Goal: Task Accomplishment & Management: Manage account settings

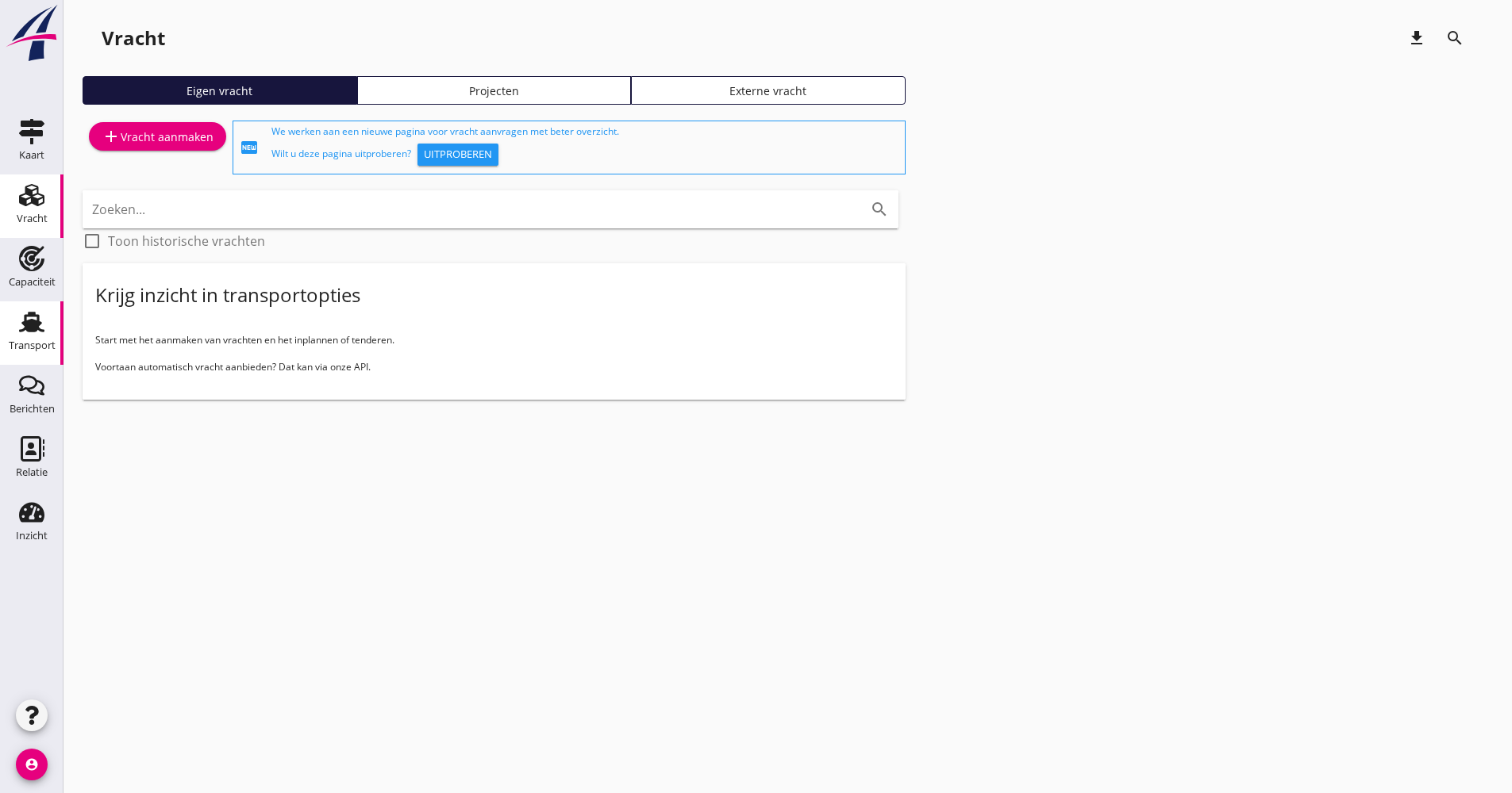
click at [28, 310] on icon "Transport" at bounding box center [32, 322] width 26 height 26
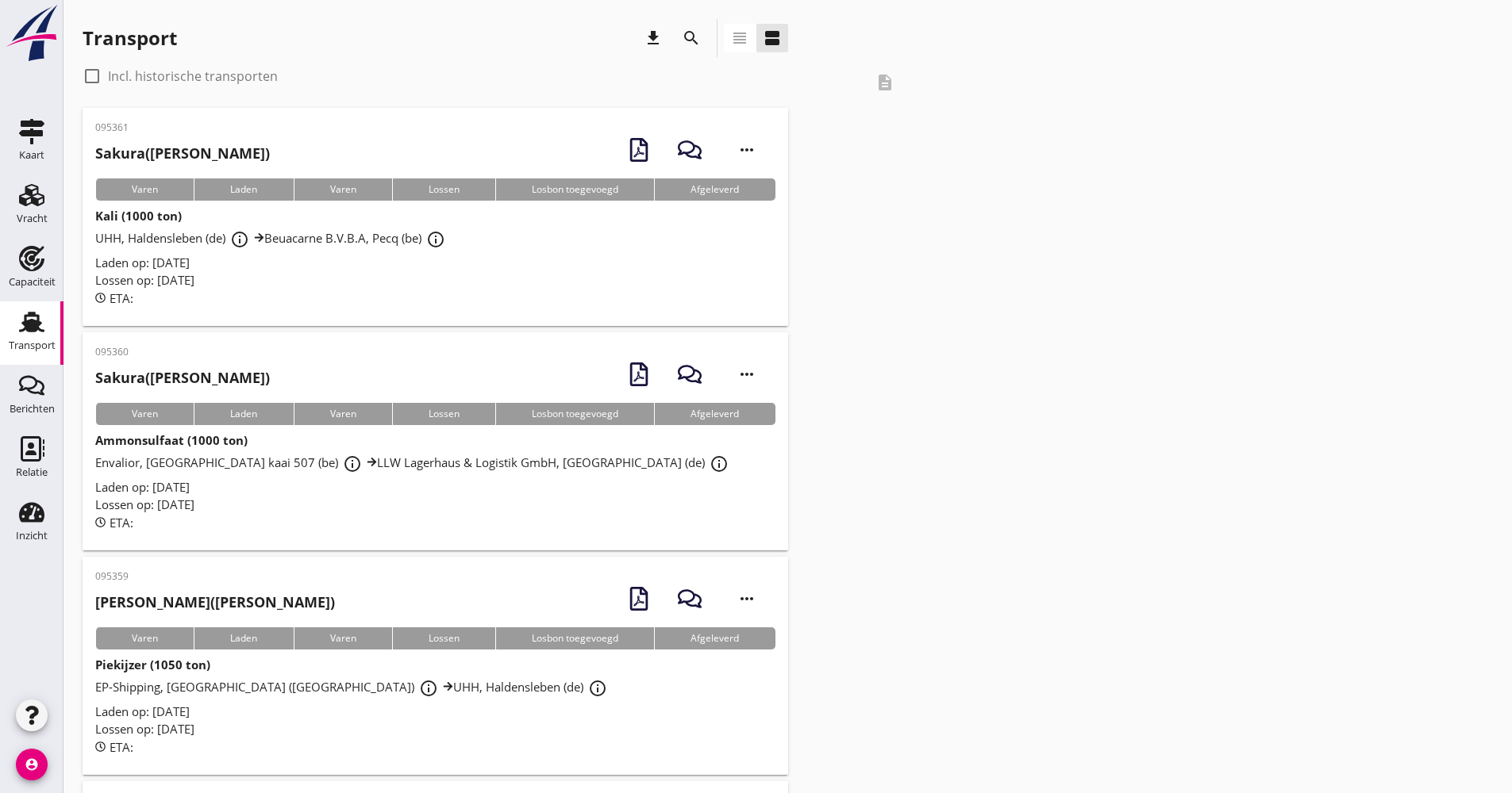
click at [684, 44] on icon "search" at bounding box center [691, 38] width 19 height 19
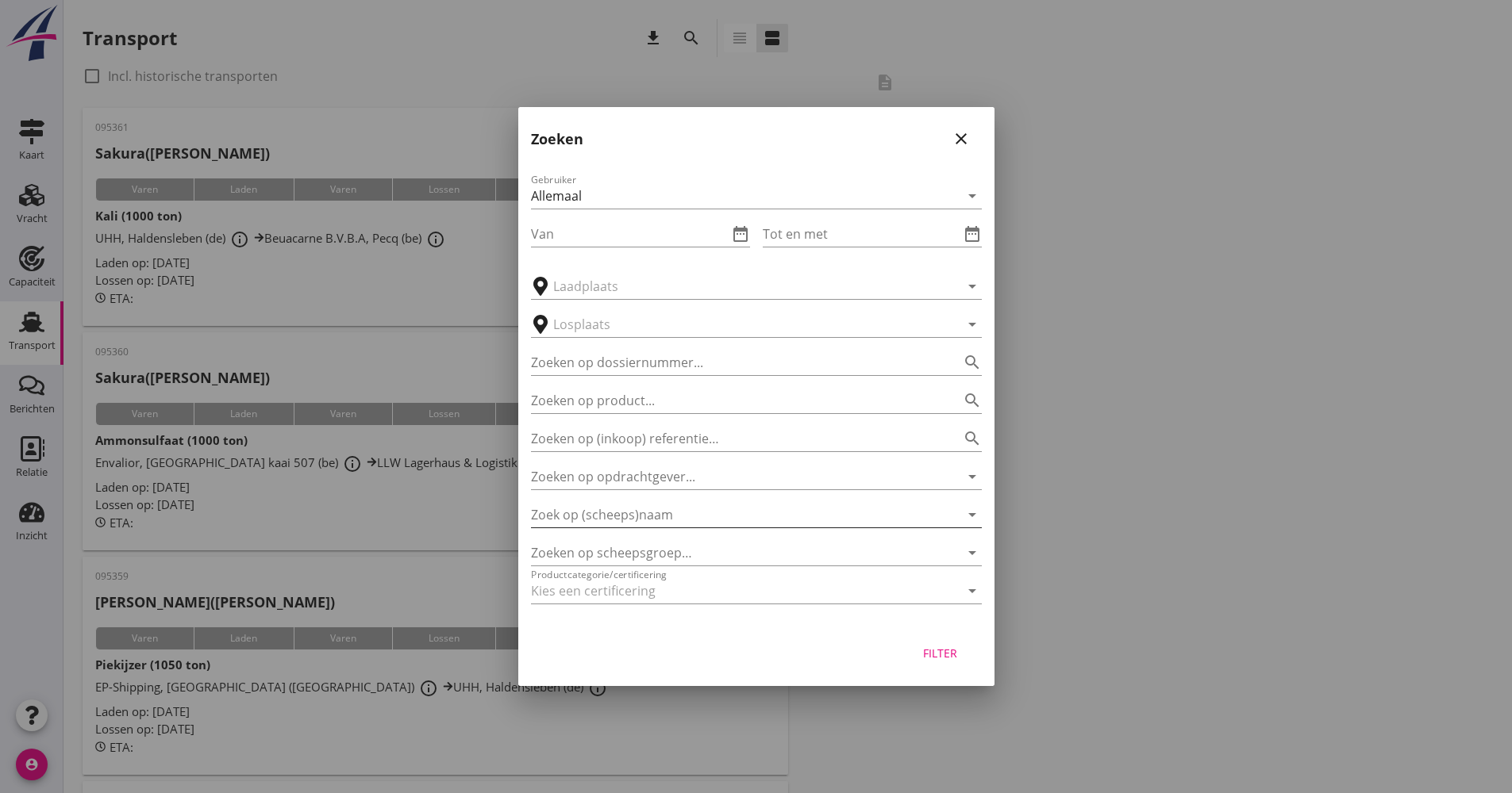
click at [643, 511] on input "Zoek op (scheeps)naam" at bounding box center [734, 514] width 406 height 26
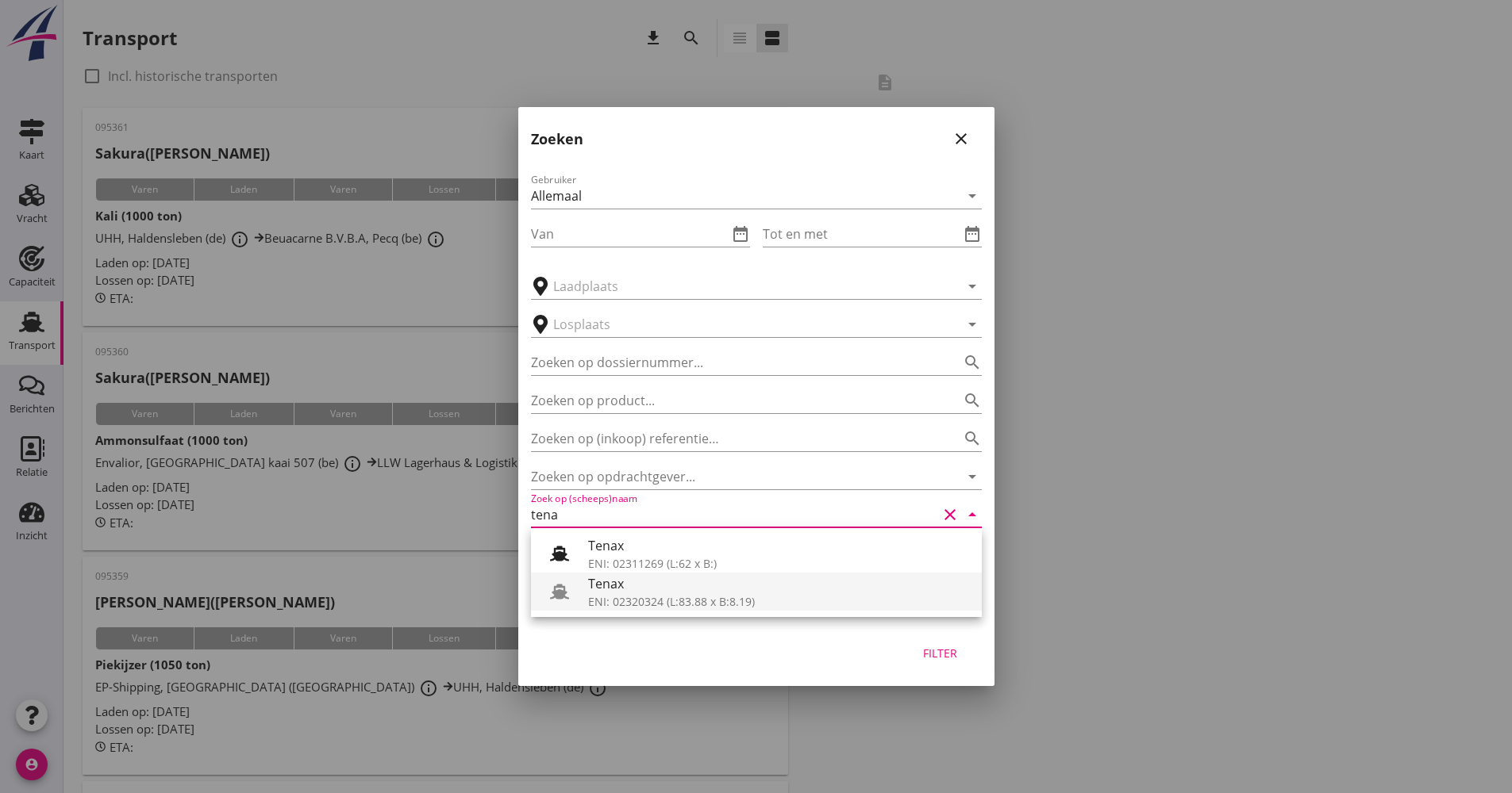
click at [633, 598] on div "ENI: 02320324 (L:83.88 x B:8.19)" at bounding box center [779, 600] width 381 height 16
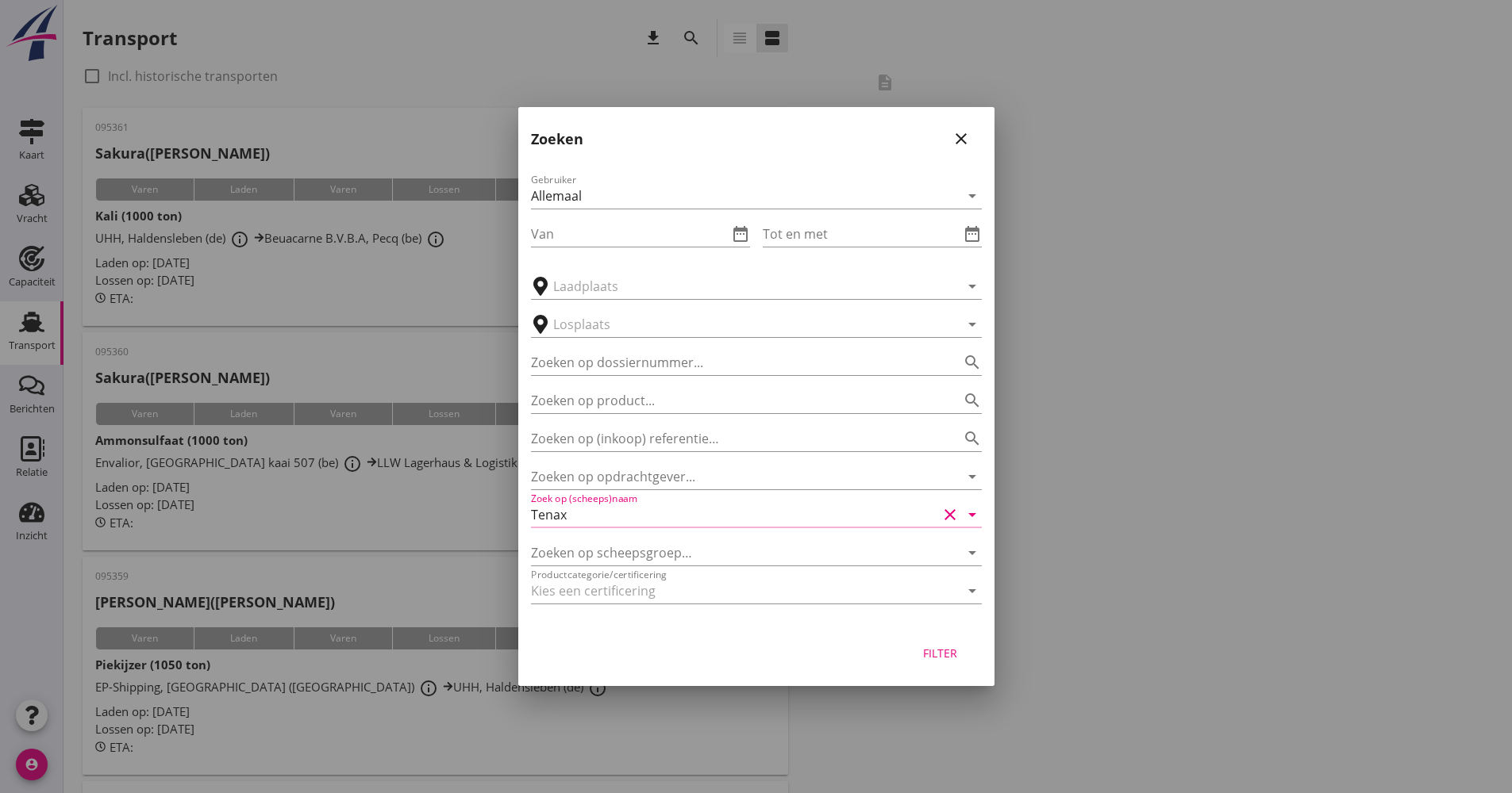
click at [951, 650] on div "Filter" at bounding box center [940, 652] width 44 height 16
type input "Tenax"
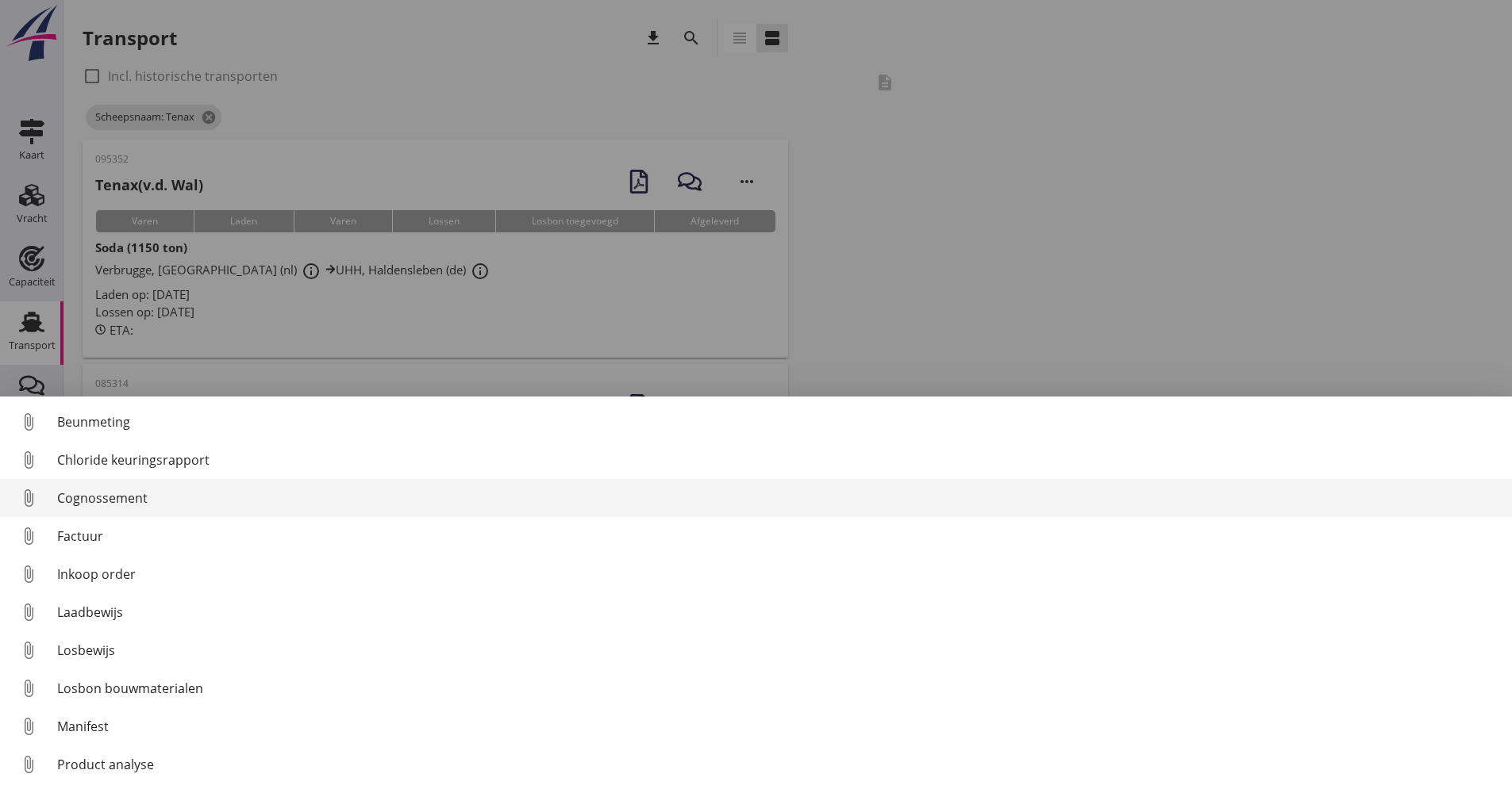
click at [127, 505] on div "Cognossement" at bounding box center [778, 498] width 1442 height 19
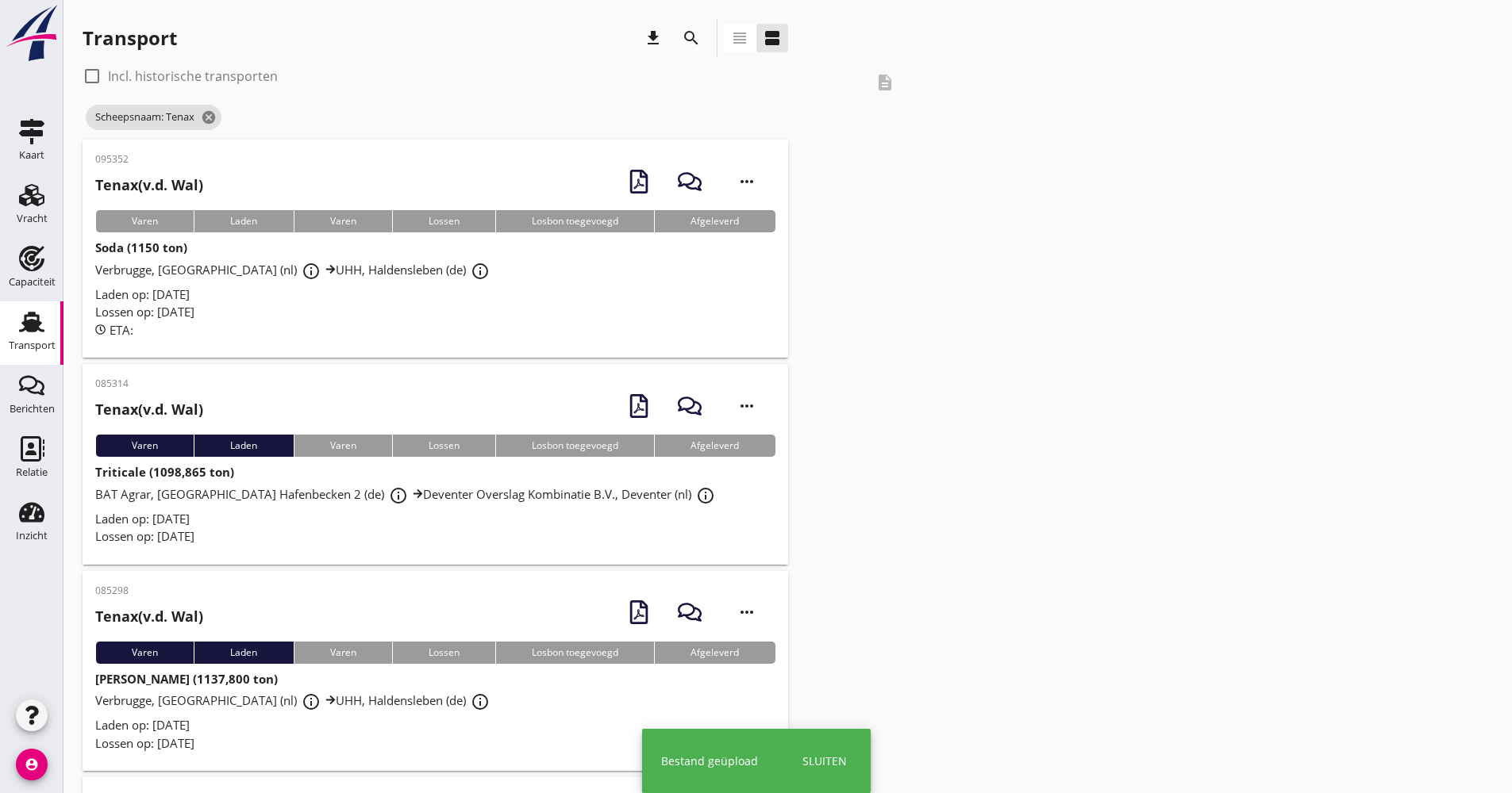
click at [320, 311] on div "Lossen op: [DATE]" at bounding box center [435, 311] width 680 height 18
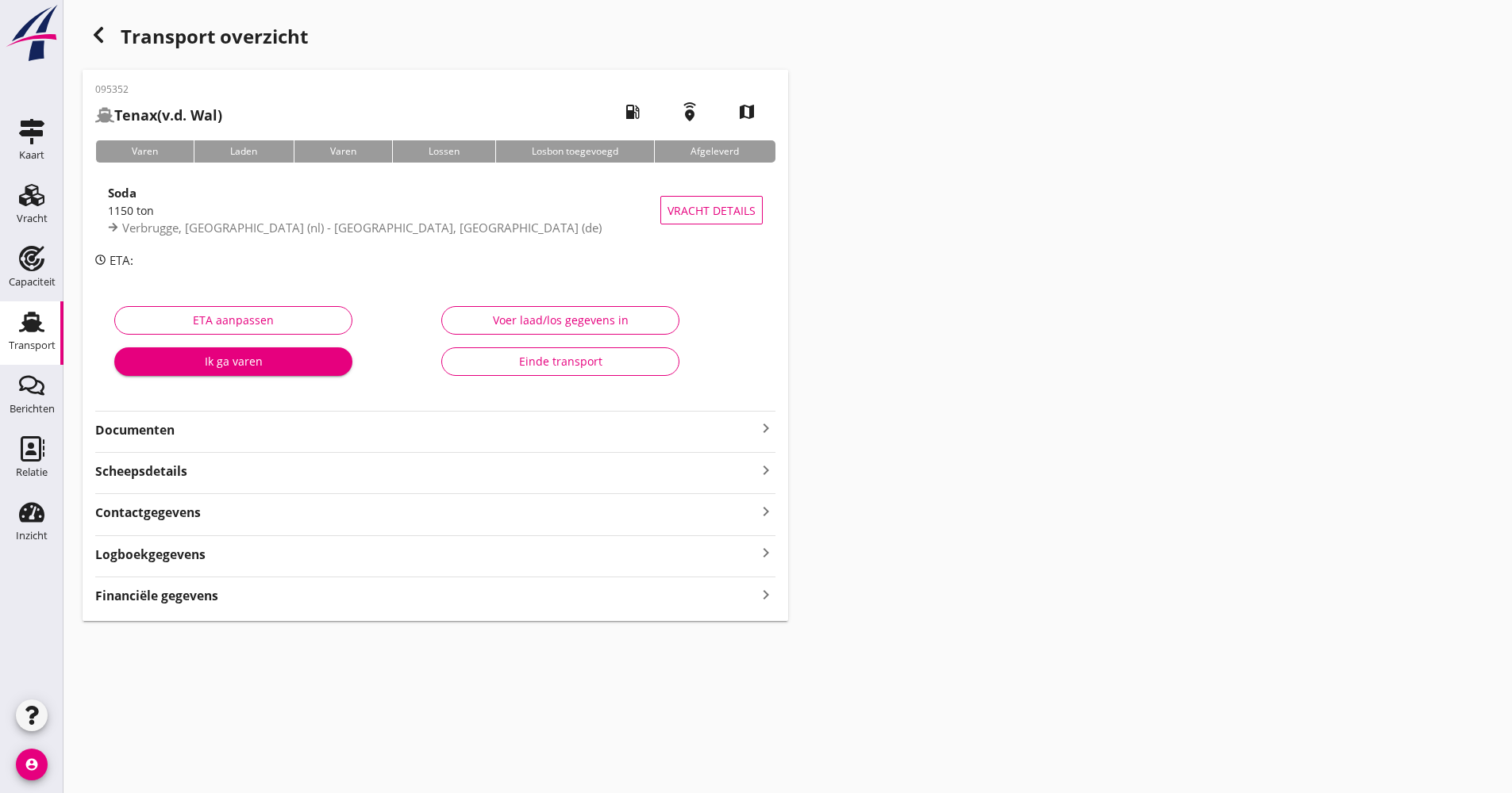
click at [241, 411] on hr at bounding box center [435, 411] width 680 height 1
click at [241, 427] on strong "Documenten" at bounding box center [425, 430] width 661 height 18
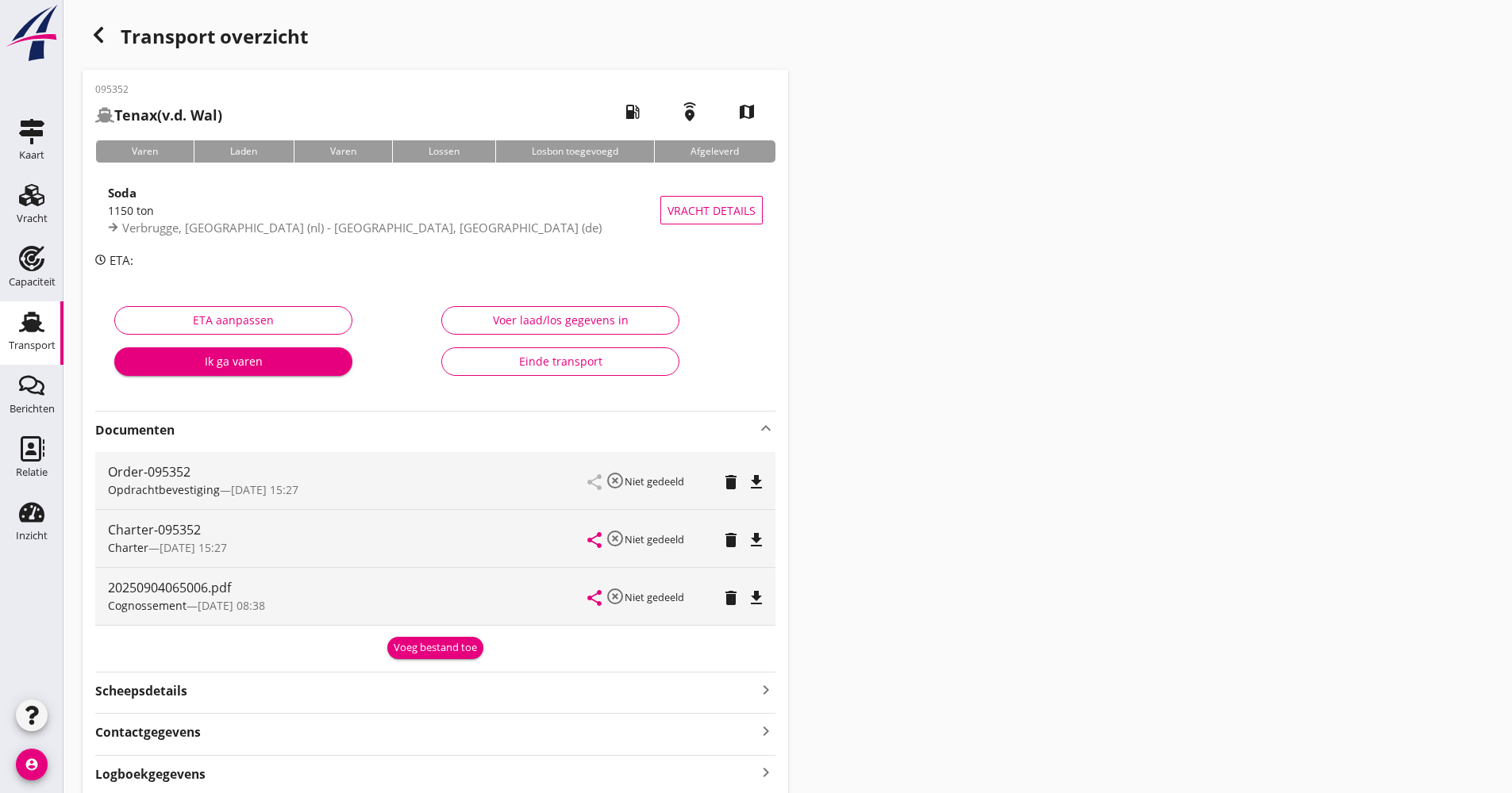
click at [241, 427] on strong "Documenten" at bounding box center [425, 430] width 661 height 18
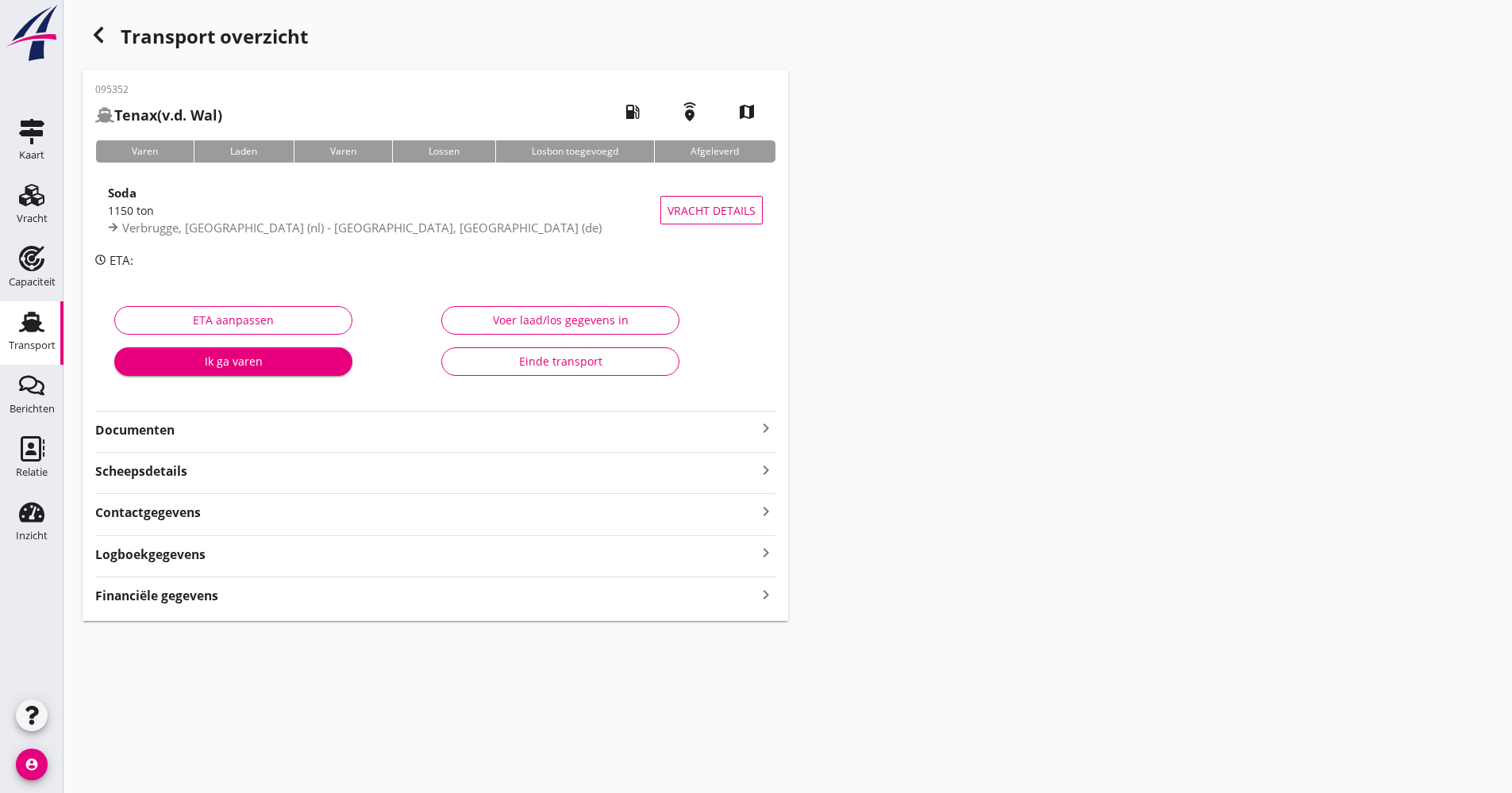
click at [224, 555] on div "Logboekgegevens keyboard_arrow_right" at bounding box center [435, 553] width 680 height 21
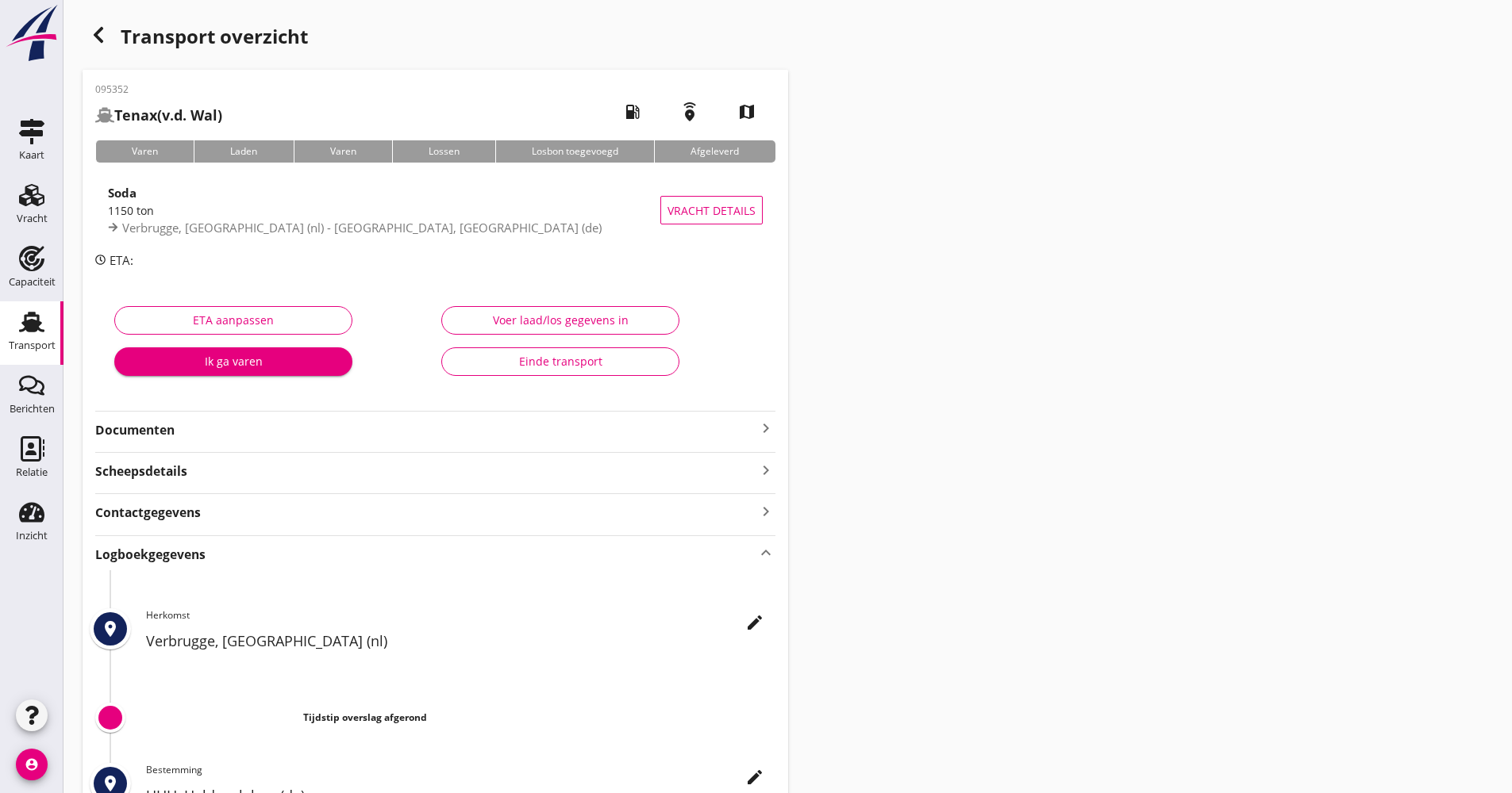
click at [760, 622] on icon "edit" at bounding box center [755, 623] width 19 height 19
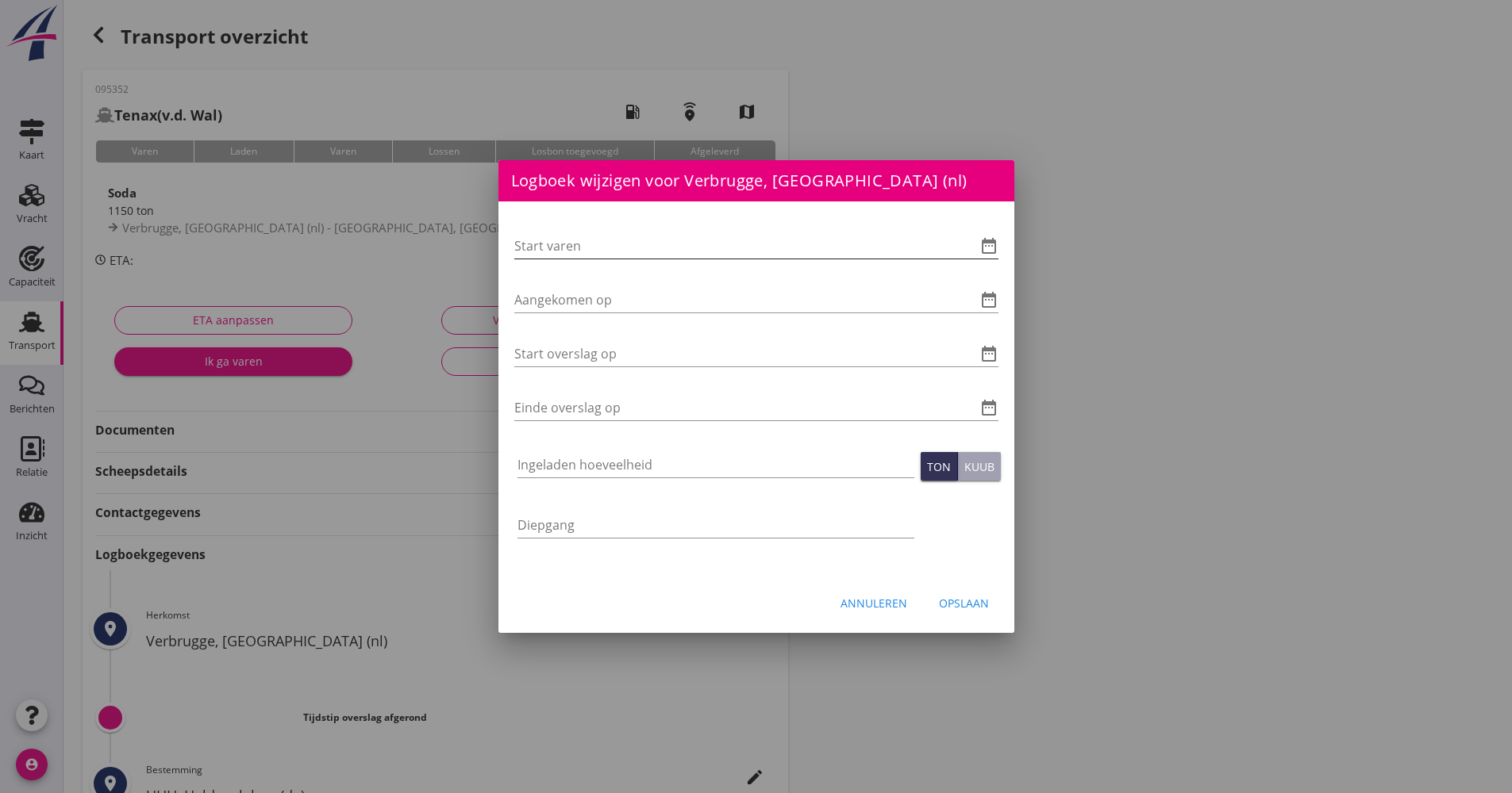
click at [991, 247] on icon "date_range" at bounding box center [989, 246] width 19 height 19
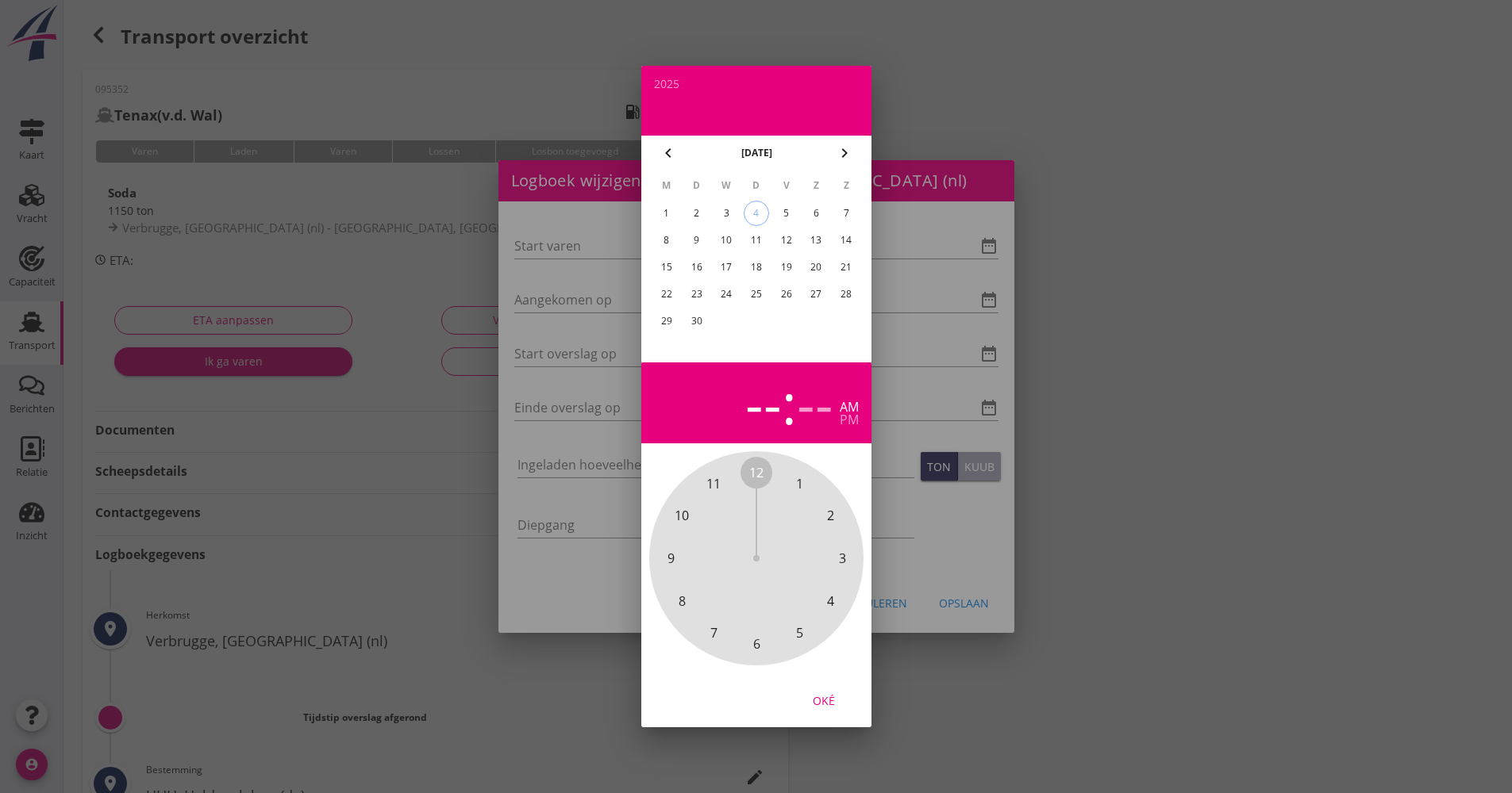
click at [730, 215] on div "3" at bounding box center [725, 214] width 26 height 26
drag, startPoint x: 764, startPoint y: 477, endPoint x: 770, endPoint y: 621, distance: 144.1
click at [770, 621] on div "12 1 2 3 4 5 6 7 8 9 10 11" at bounding box center [756, 558] width 172 height 171
click at [758, 464] on span "00" at bounding box center [756, 473] width 14 height 19
drag, startPoint x: 824, startPoint y: 700, endPoint x: 819, endPoint y: 690, distance: 11.2
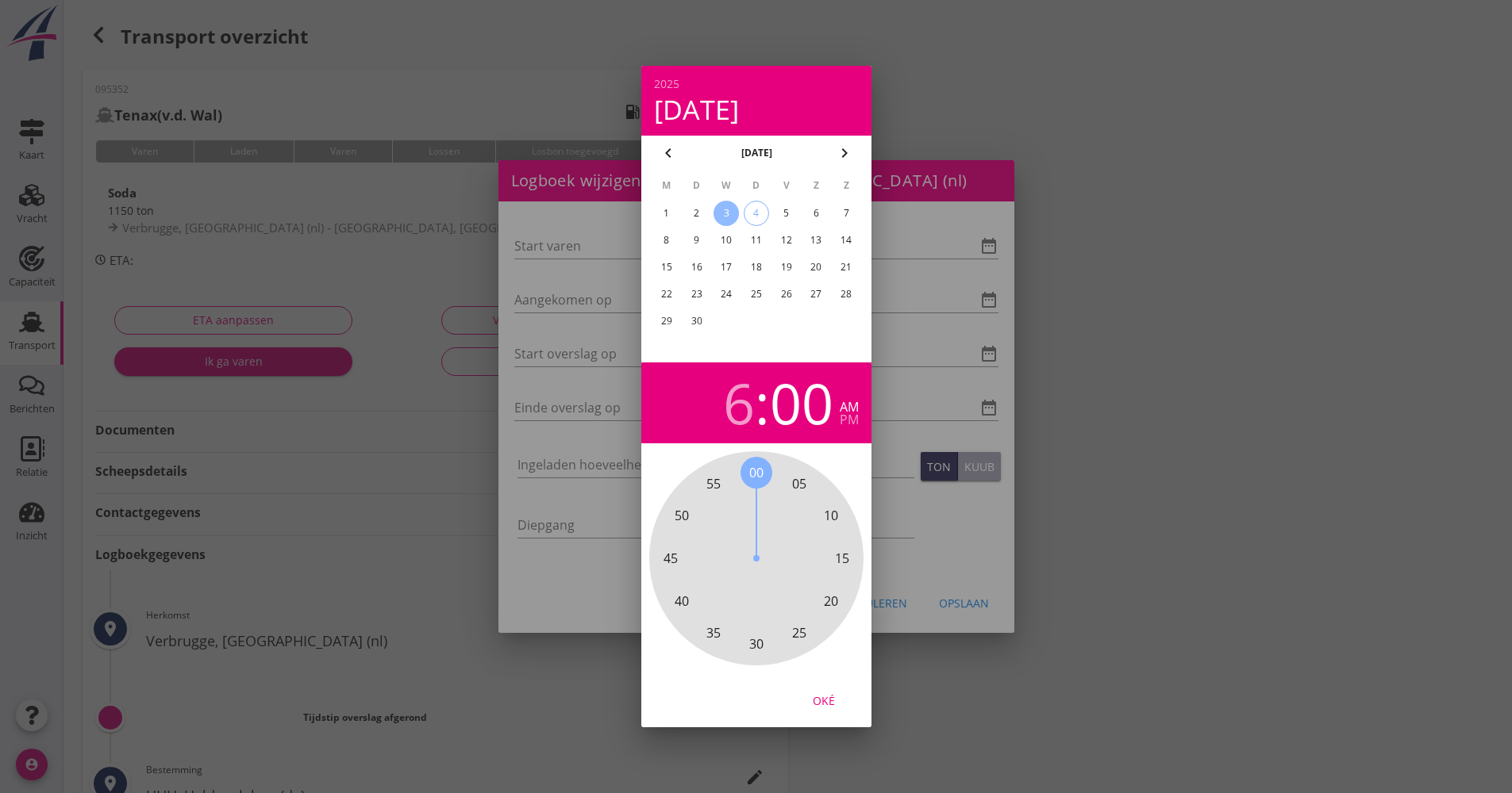
click at [824, 698] on div "Oké" at bounding box center [823, 700] width 44 height 16
type input "[DATE] 06:00"
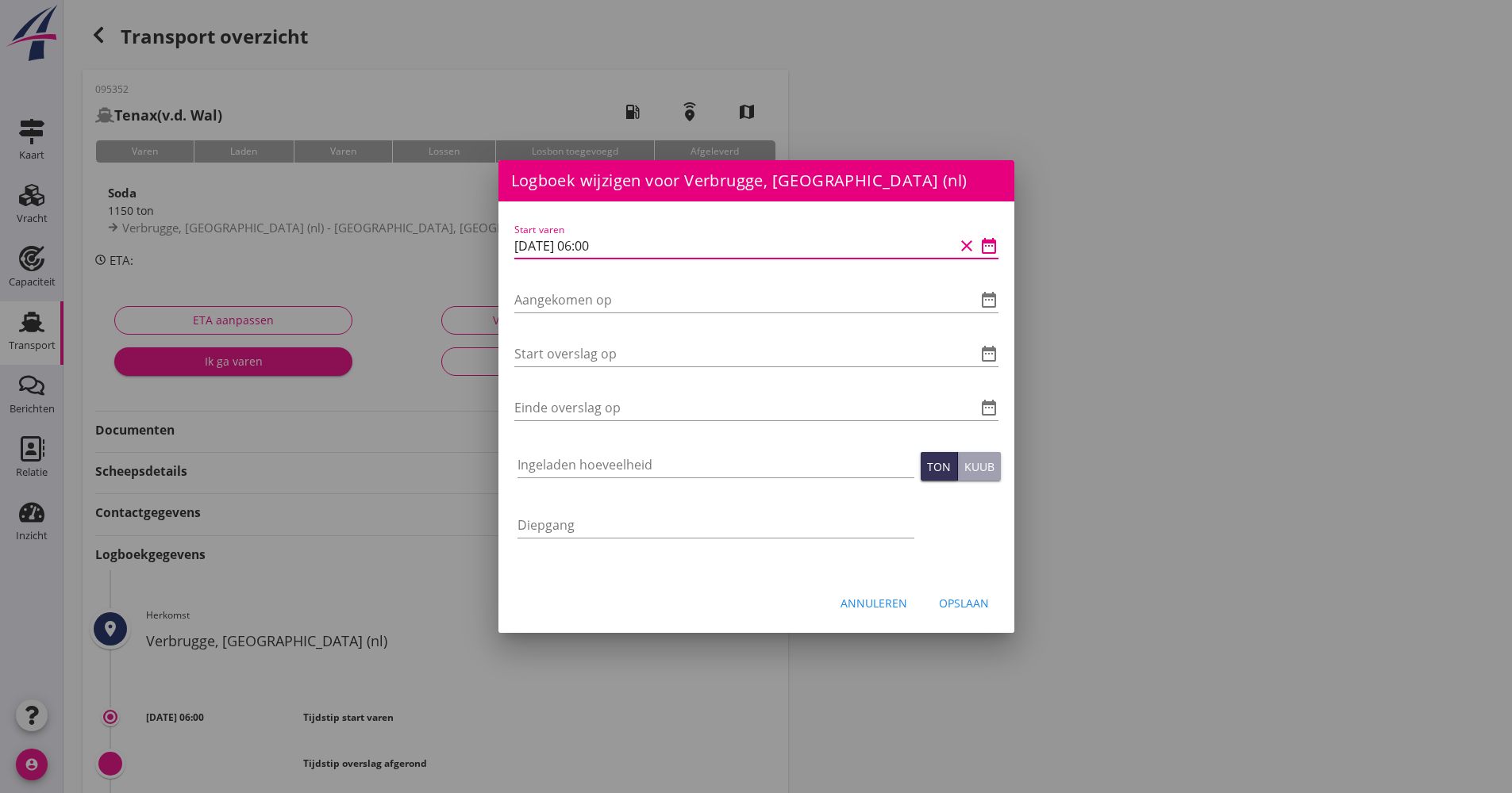
drag, startPoint x: 646, startPoint y: 242, endPoint x: 530, endPoint y: 248, distance: 116.2
click at [483, 248] on div "Logboek wijzigen voor UHH, Haldensleben (de) Start varen date_range Aangekomen …" at bounding box center [756, 530] width 1512 height 1059
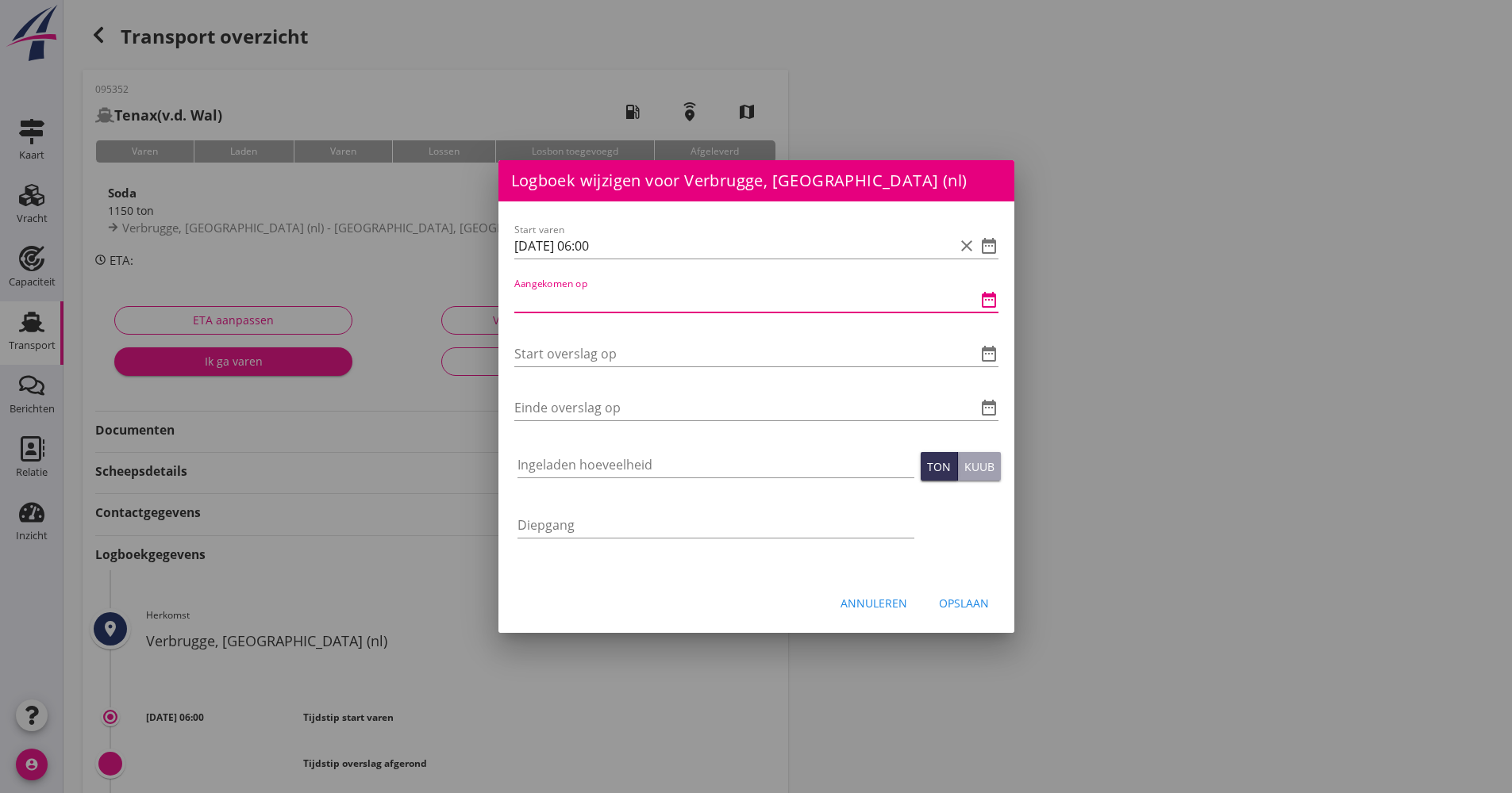
paste input "[DATE] 06:00"
drag, startPoint x: 598, startPoint y: 302, endPoint x: 584, endPoint y: 301, distance: 14.0
click at [584, 298] on input "[DATE] 06:00" at bounding box center [734, 300] width 440 height 26
drag, startPoint x: 632, startPoint y: 307, endPoint x: 483, endPoint y: 305, distance: 149.0
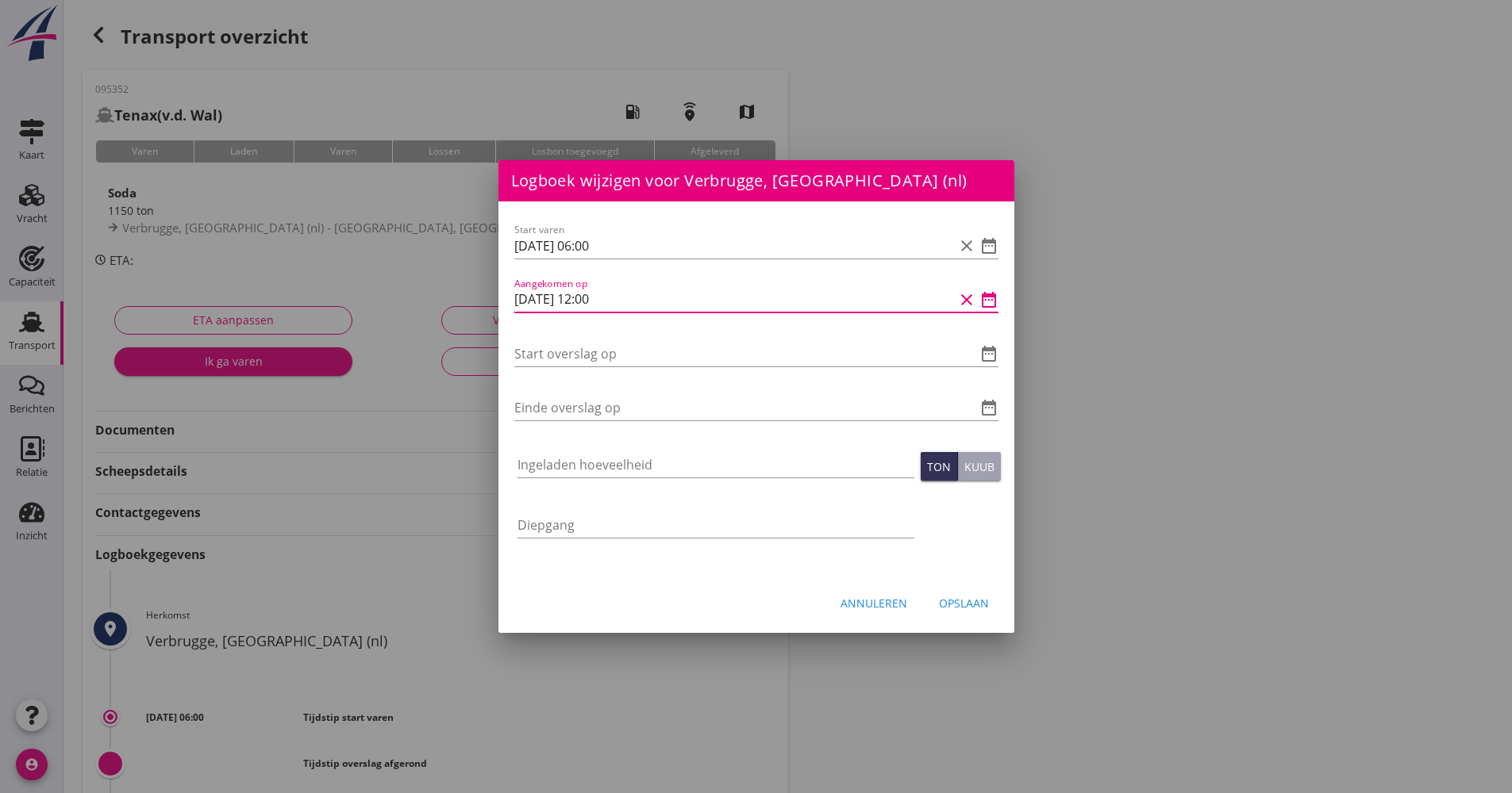
click at [475, 306] on div "Logboek wijzigen voor UHH, Haldensleben (de) Start varen date_range Aangekomen …" at bounding box center [756, 530] width 1512 height 1059
type input "[DATE] 12:00"
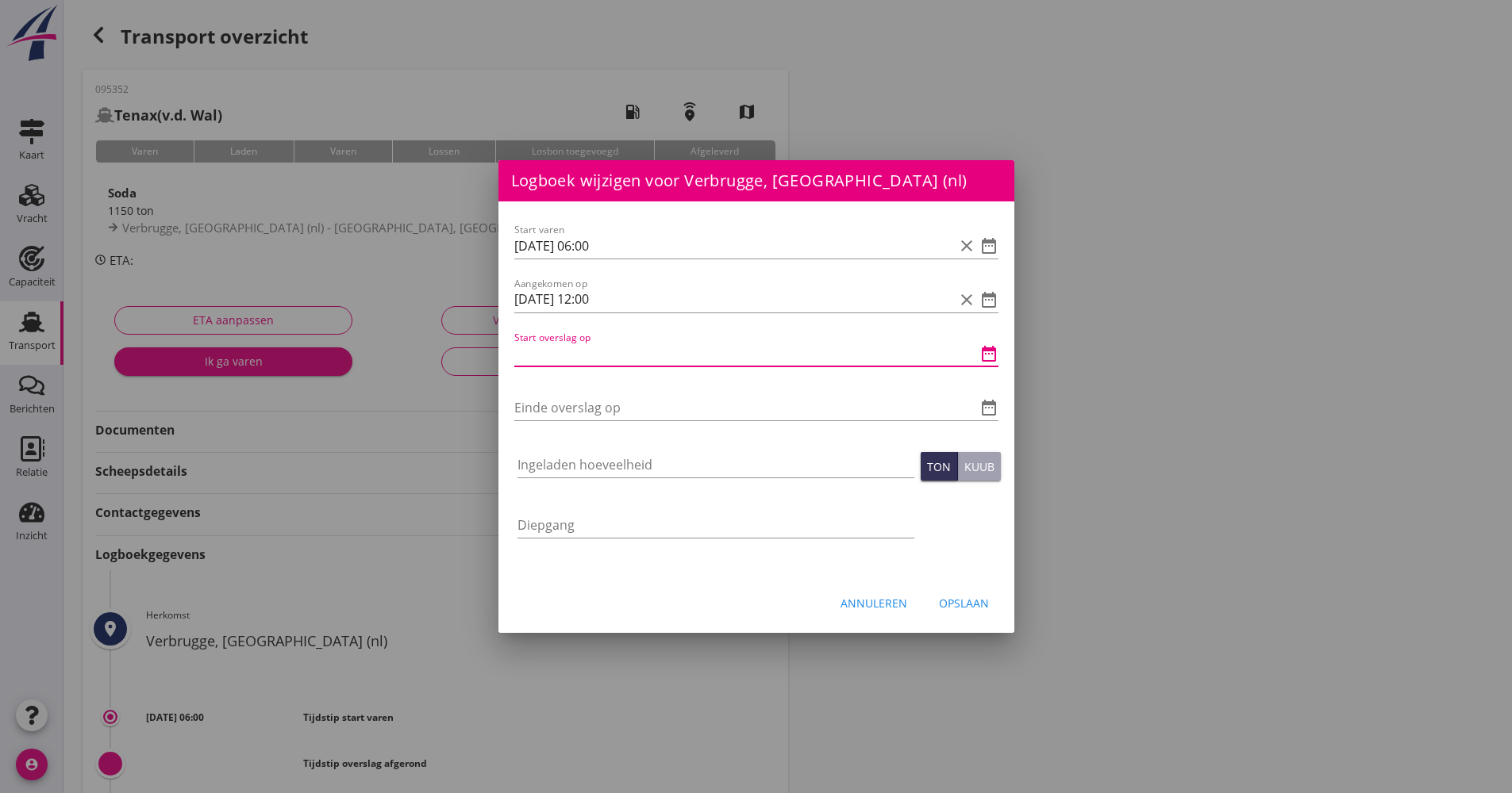
scroll to position [0, 0]
paste input "[DATE] 12:00"
type input "[DATE] 12:00"
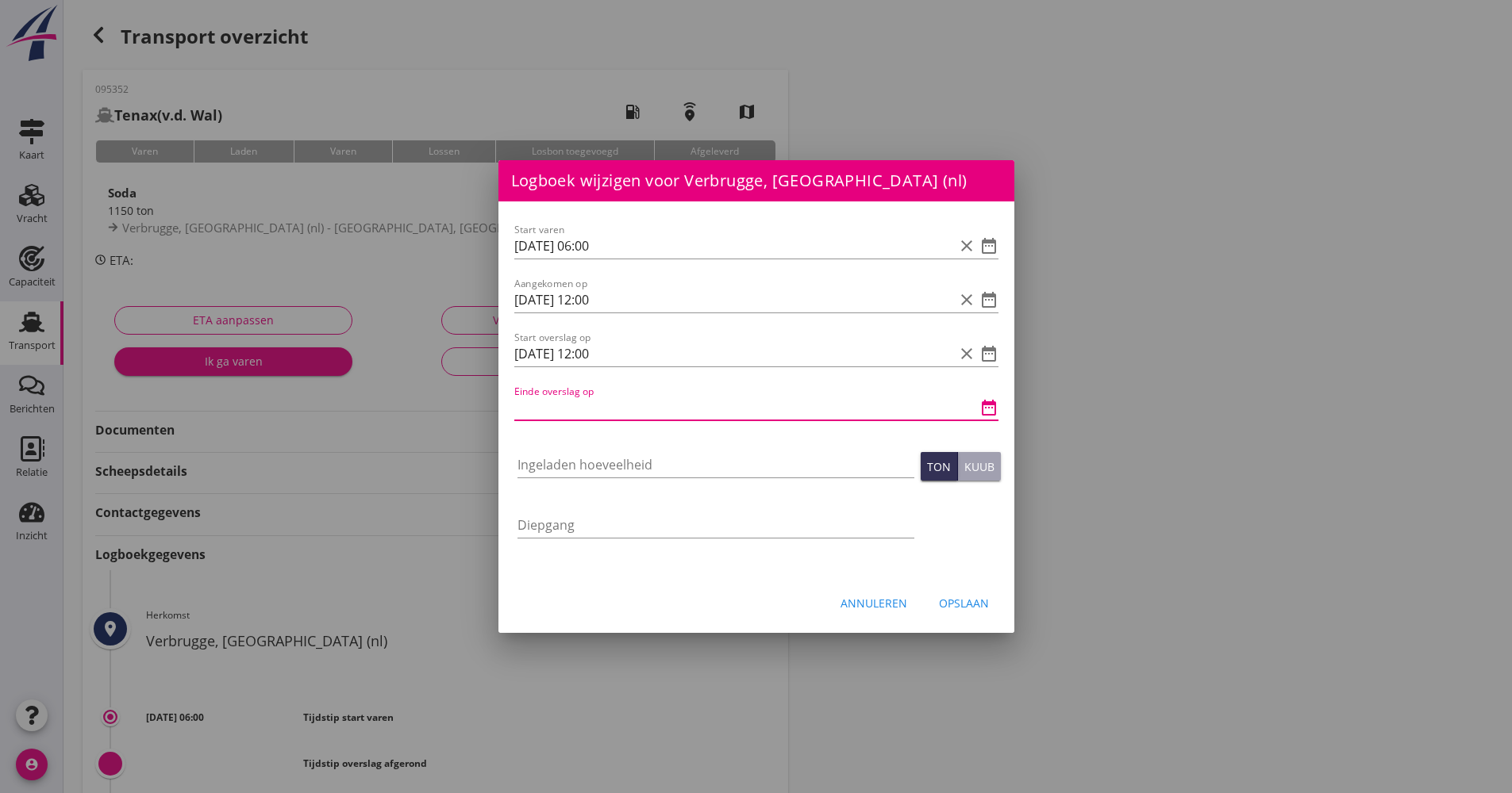
paste input "[DATE] 12:00"
drag, startPoint x: 593, startPoint y: 404, endPoint x: 603, endPoint y: 364, distance: 41.2
click at [598, 408] on input "[DATE] 12:00" at bounding box center [734, 407] width 440 height 26
type input "[DATE] 16:00"
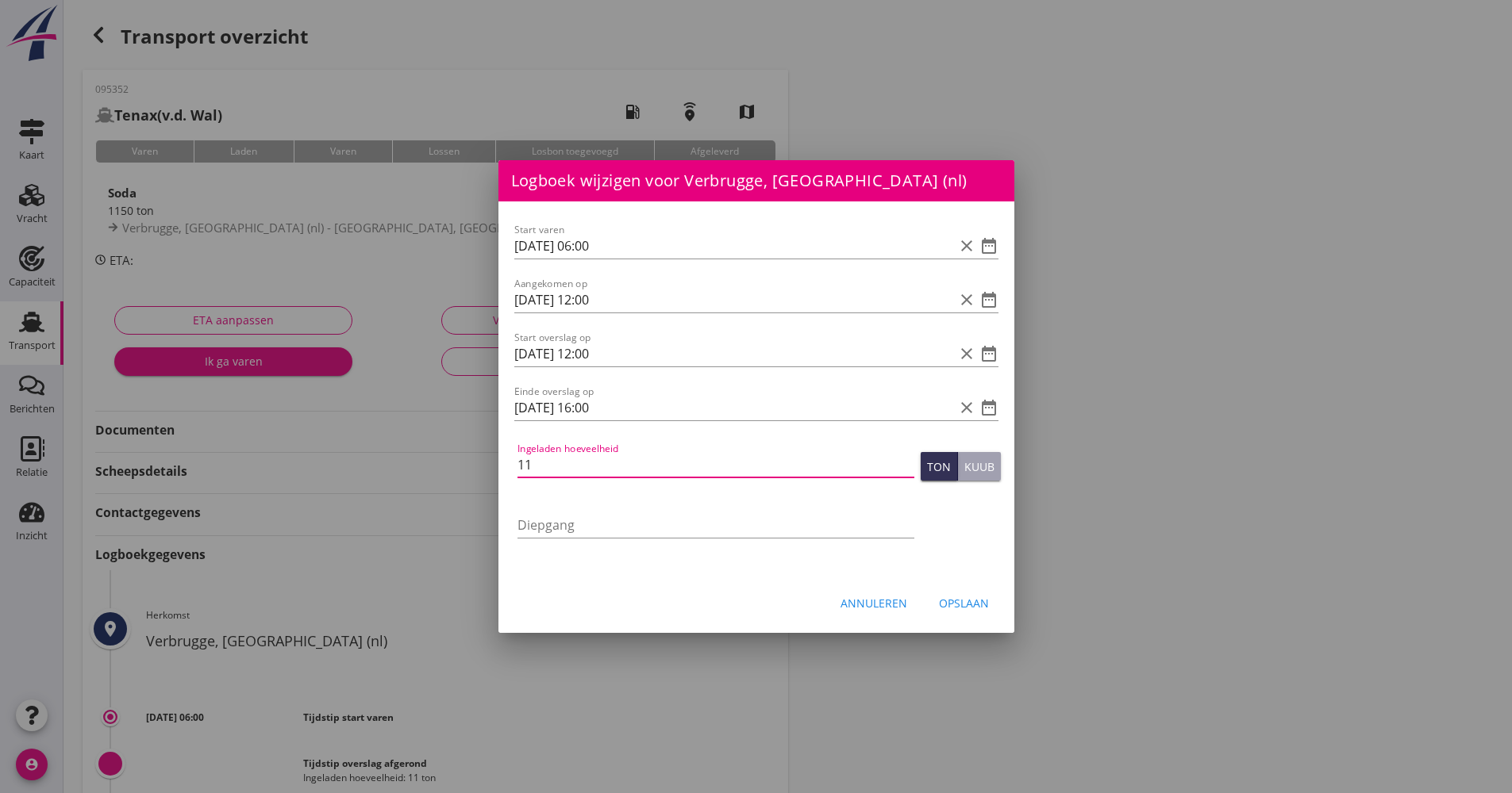
type input "114"
type input "1149.182"
click at [950, 600] on div "Opslaan" at bounding box center [964, 602] width 50 height 16
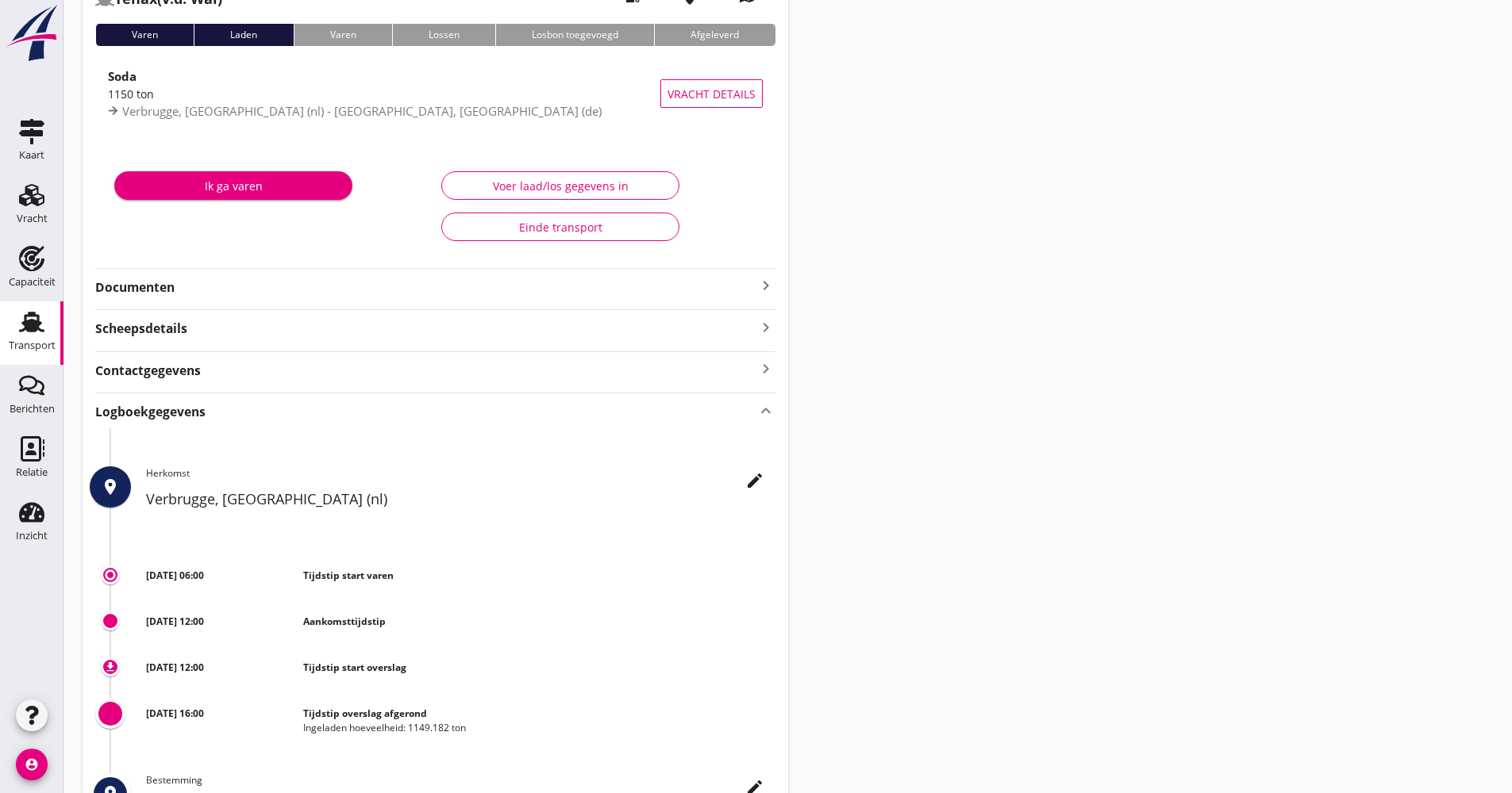
scroll to position [317, 0]
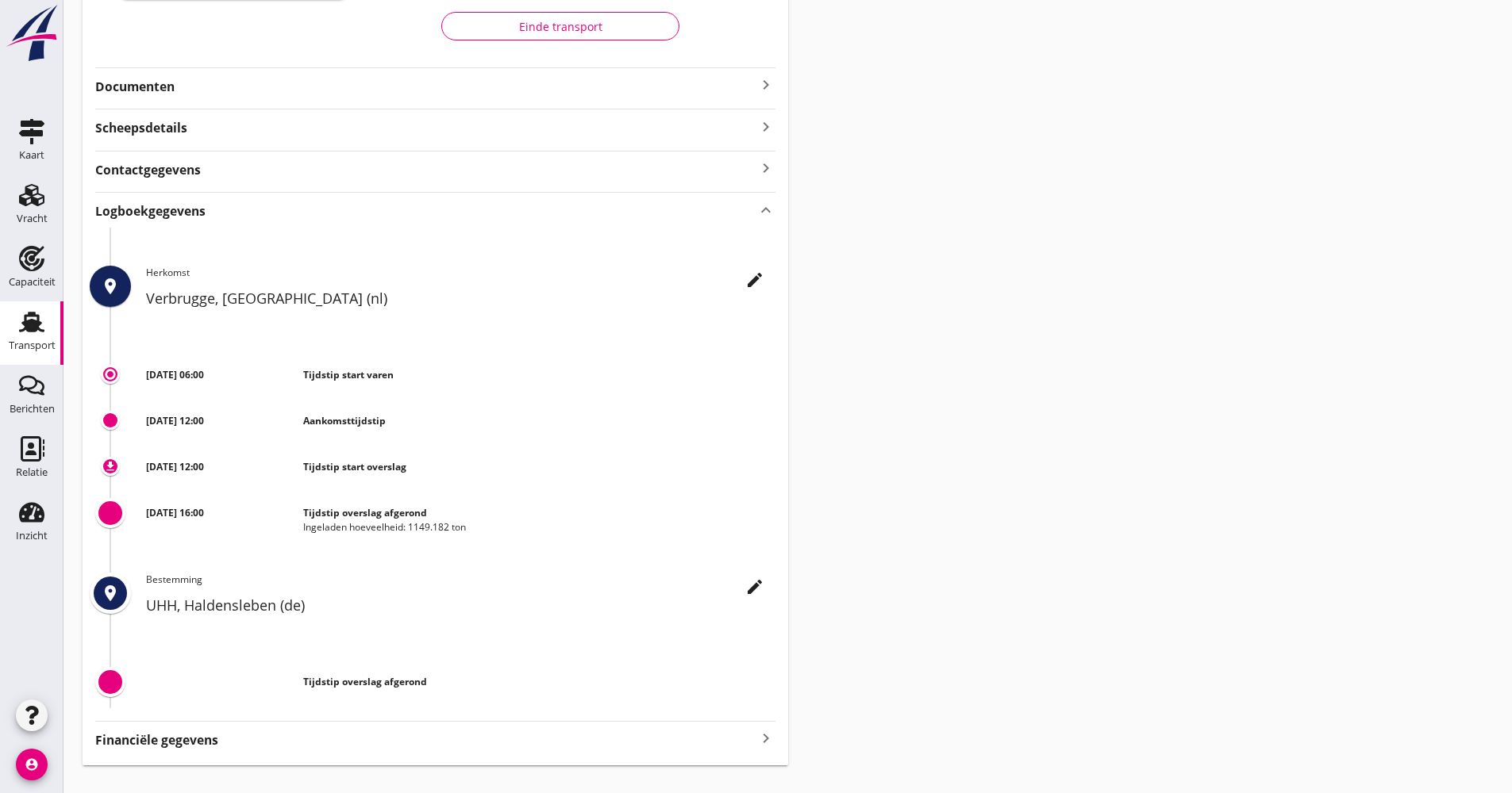
click at [20, 331] on use at bounding box center [32, 322] width 26 height 21
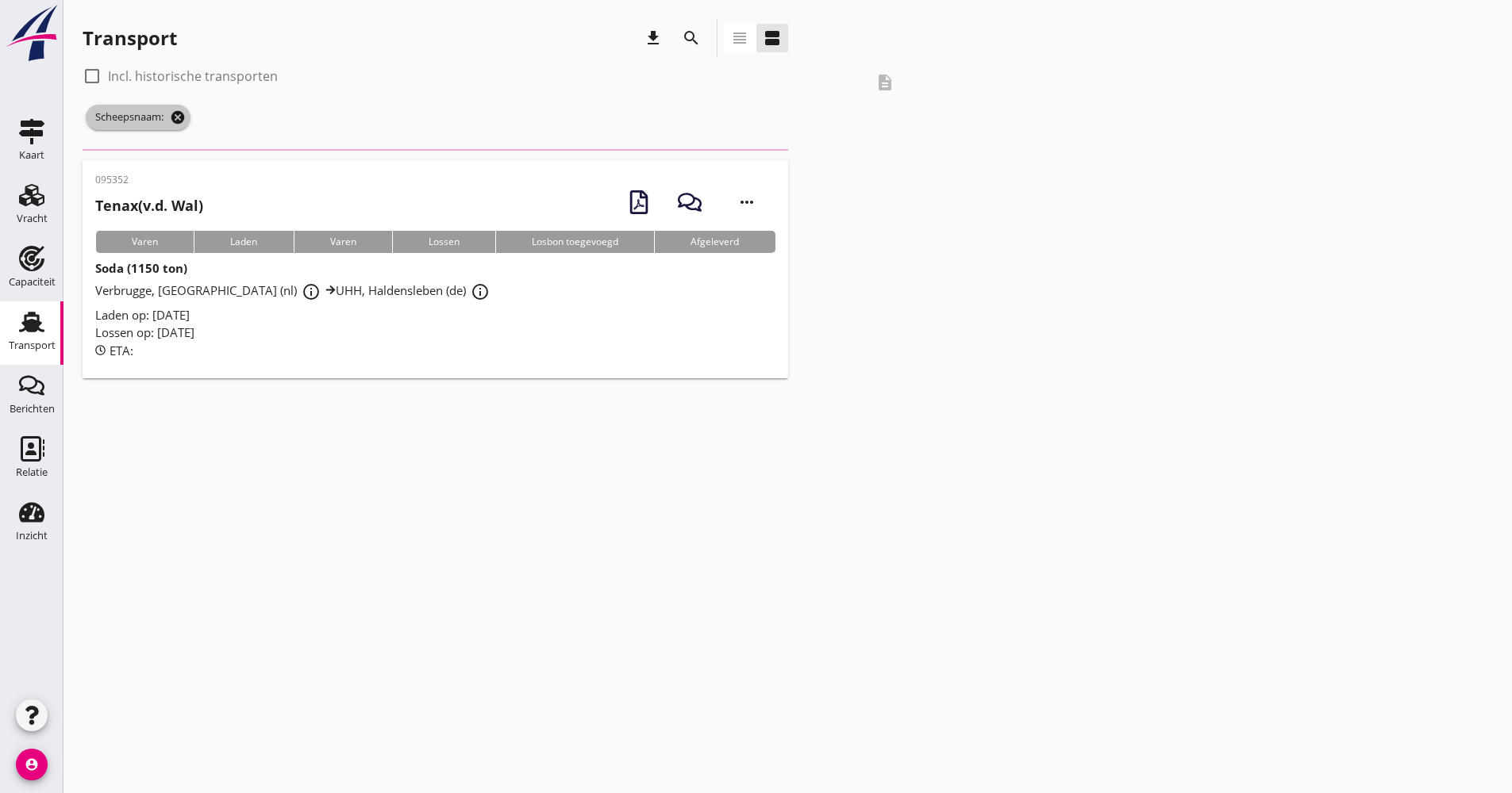
click at [182, 118] on icon "cancel" at bounding box center [177, 117] width 16 height 16
